Goal: Task Accomplishment & Management: Use online tool/utility

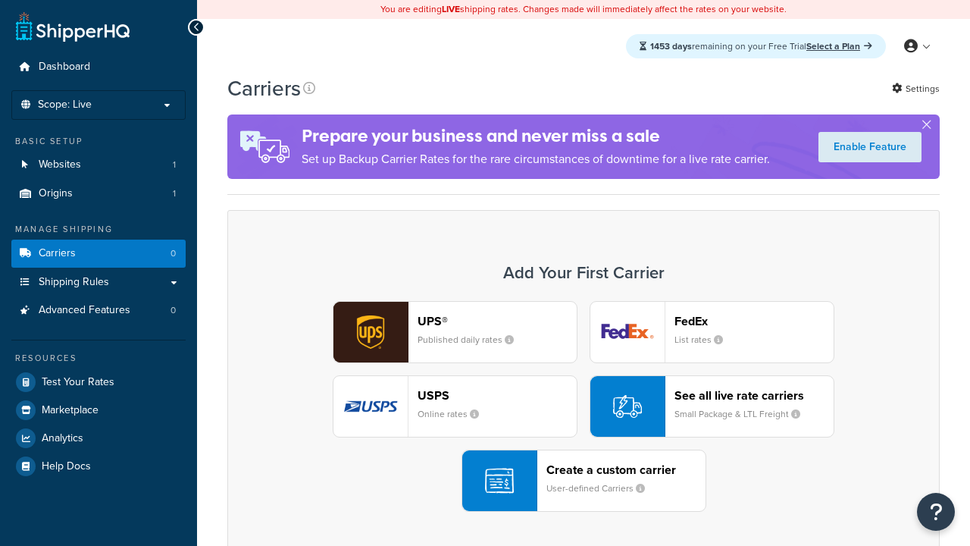
click at [584, 480] on div "Create a custom carrier User-defined Carriers" at bounding box center [625, 480] width 159 height 36
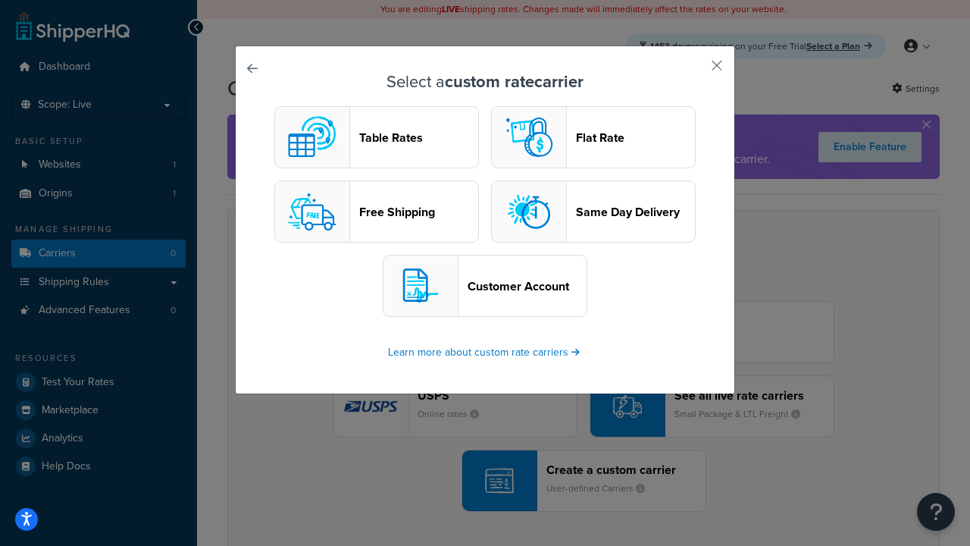
click at [377, 137] on header "Table Rates" at bounding box center [418, 137] width 119 height 14
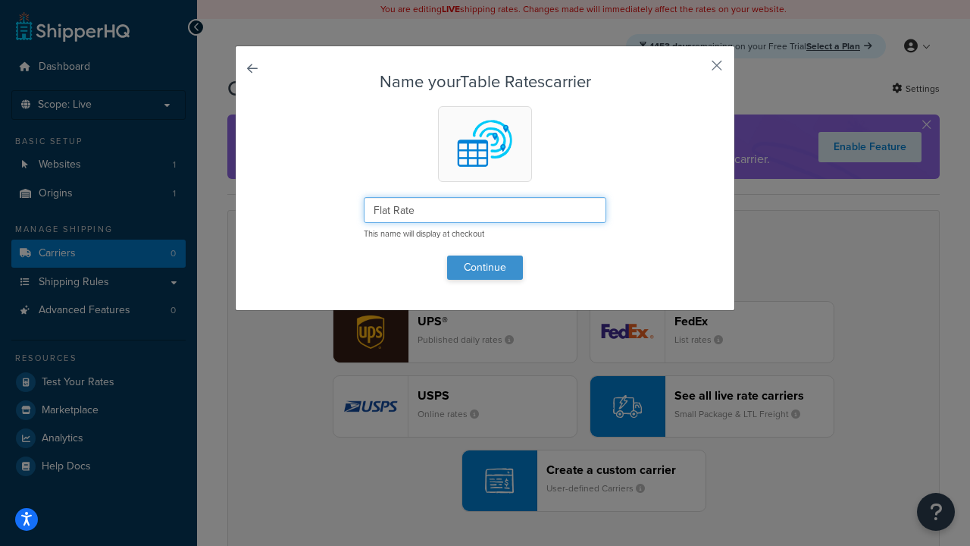
type input "Flat Rate"
click at [485, 267] on button "Continue" at bounding box center [485, 267] width 76 height 24
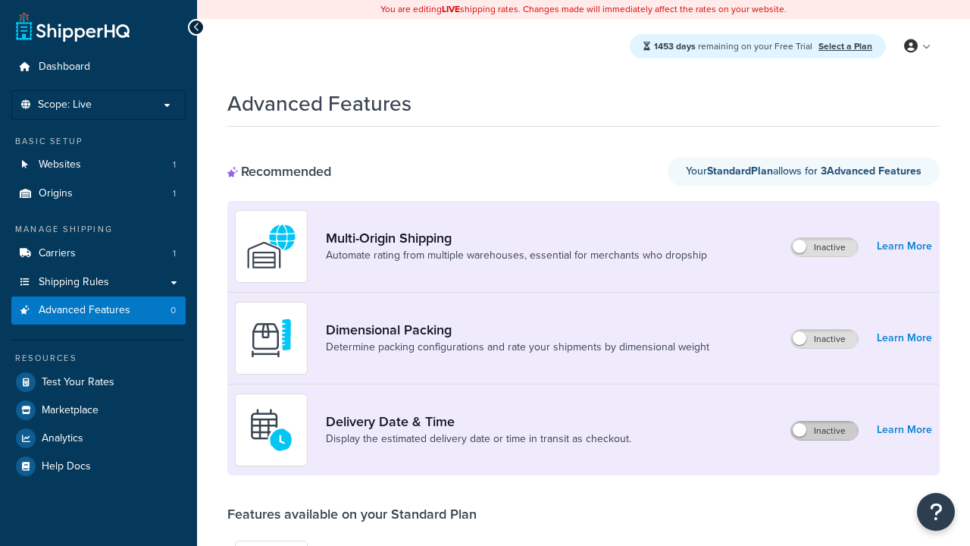
click at [825, 430] on label "Inactive" at bounding box center [824, 430] width 67 height 18
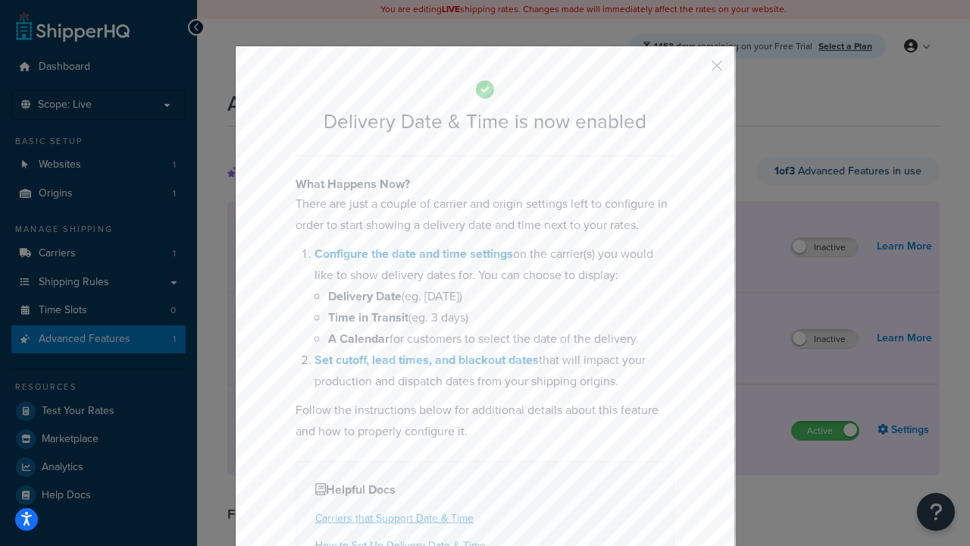
click at [694, 70] on button "button" at bounding box center [695, 71] width 4 height 4
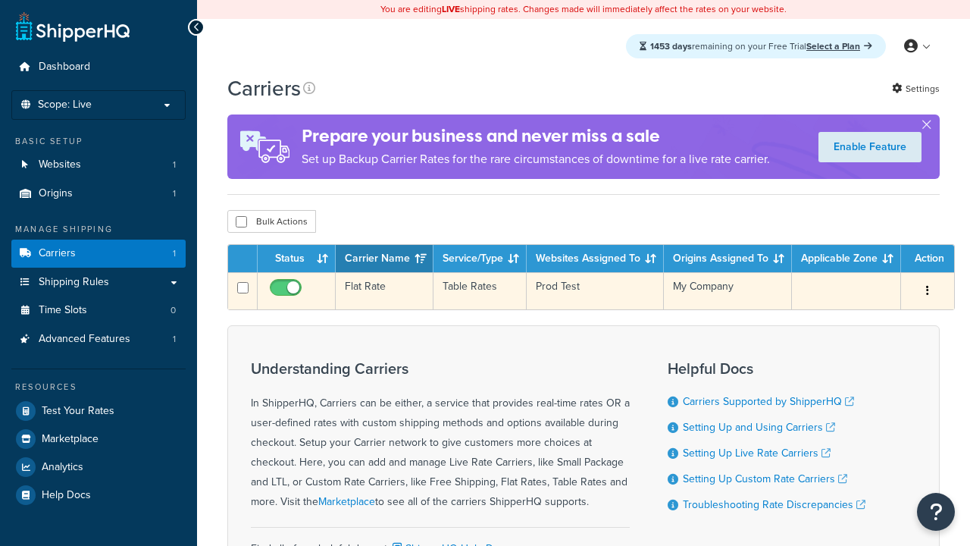
click at [384, 293] on td "Flat Rate" at bounding box center [385, 290] width 98 height 37
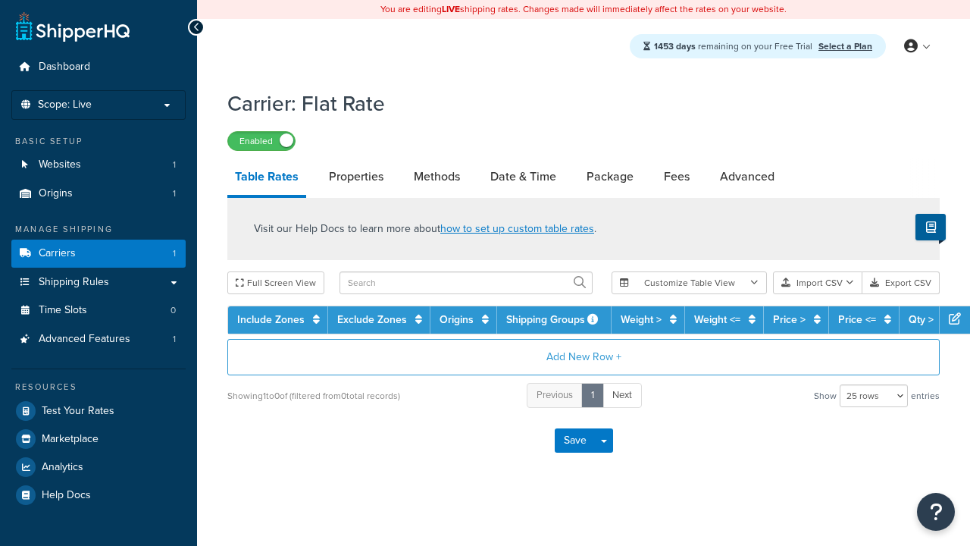
select select "25"
click at [523, 177] on link "Date & Time" at bounding box center [523, 176] width 81 height 36
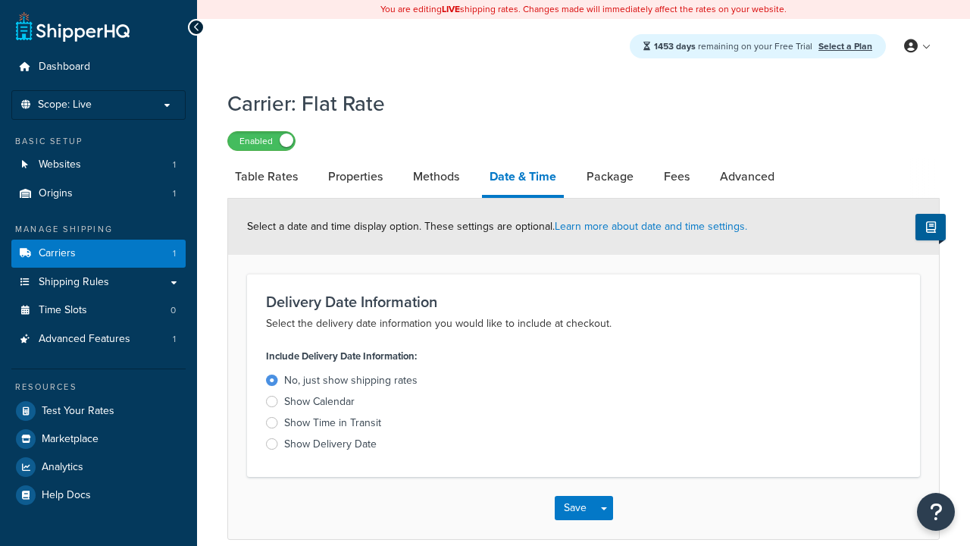
click at [330, 446] on div "Show Delivery Date" at bounding box center [330, 444] width 92 height 15
click at [0, 0] on input "Show Delivery Date" at bounding box center [0, 0] width 0 height 0
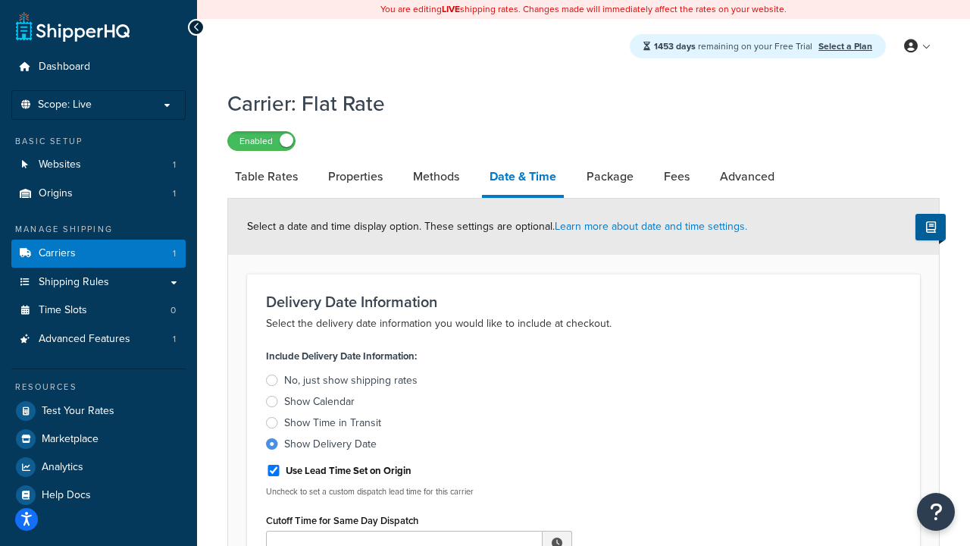
click at [330, 446] on div "Show Delivery Date" at bounding box center [330, 444] width 92 height 15
click at [0, 0] on input "Show Delivery Date" at bounding box center [0, 0] width 0 height 0
type input "11:00 AM"
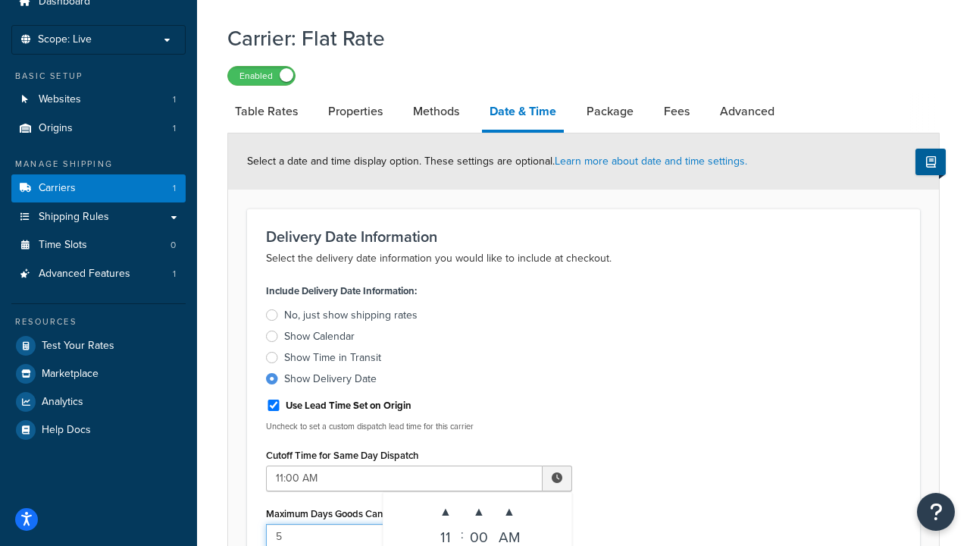
type input "5"
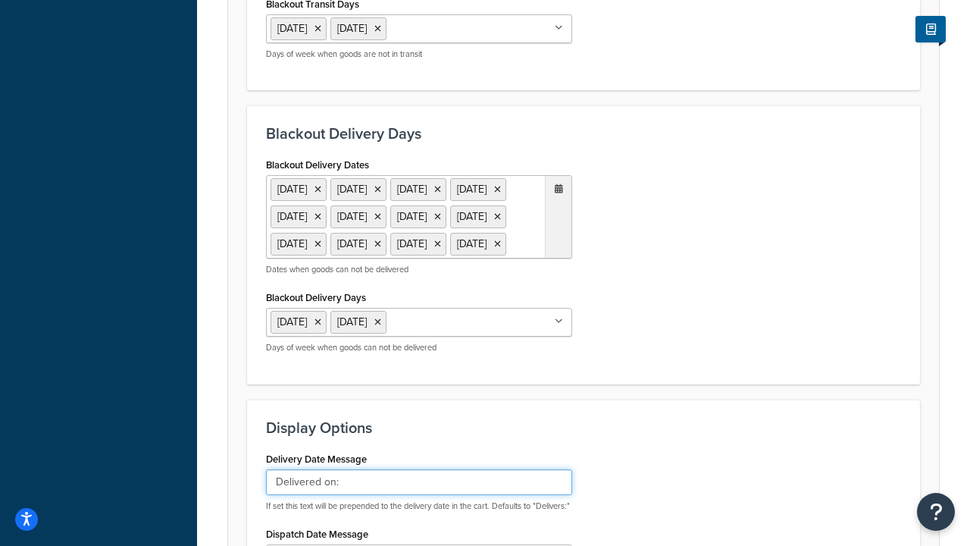
type input "Delivered on:"
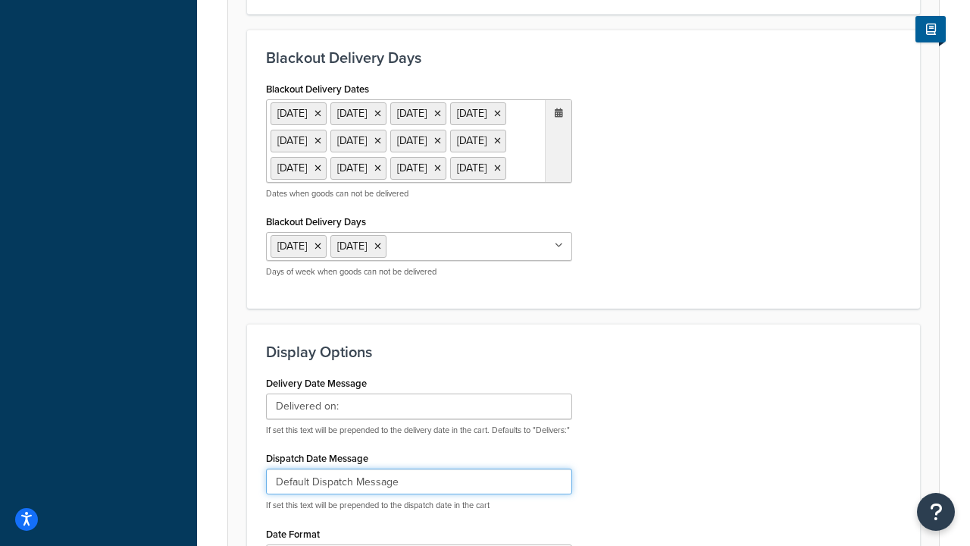
type input "Default Dispatch Message"
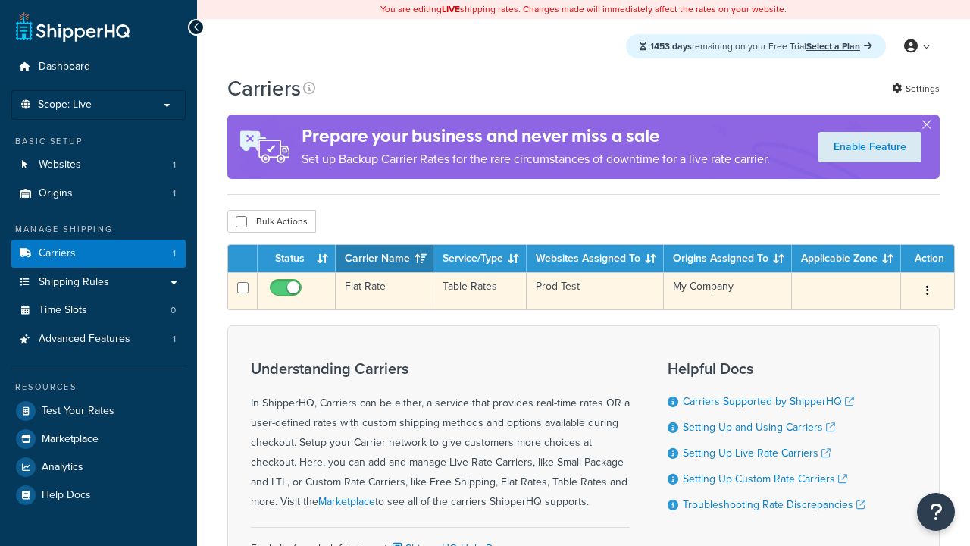
click at [384, 291] on td "Flat Rate" at bounding box center [385, 290] width 98 height 37
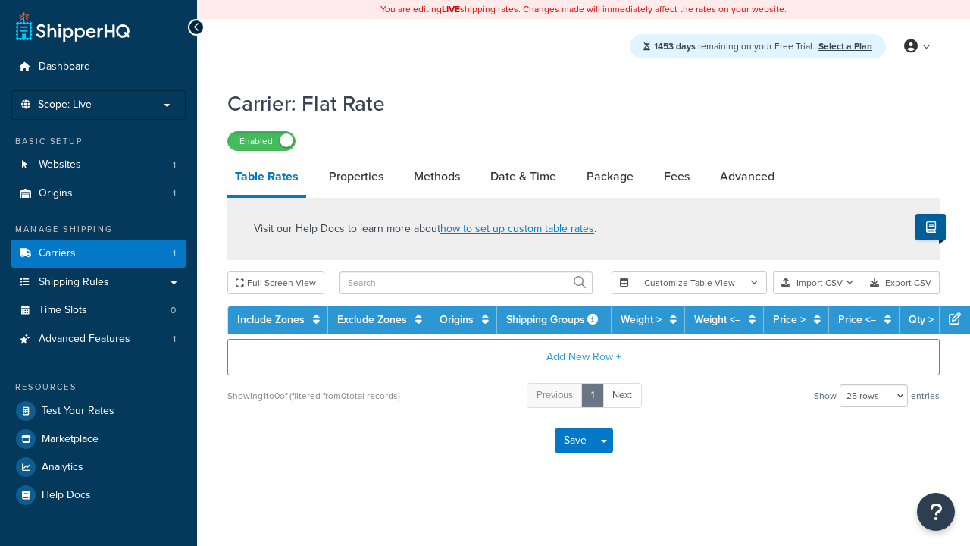
select select "25"
click at [523, 177] on link "Date & Time" at bounding box center [523, 176] width 81 height 36
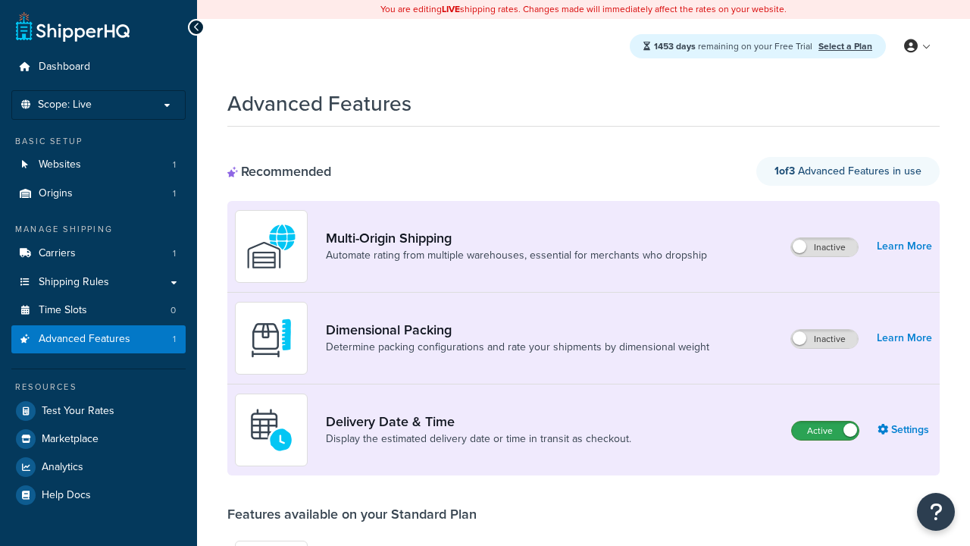
click at [825, 430] on label "Active" at bounding box center [825, 430] width 67 height 18
